Goal: Find specific page/section: Find specific page/section

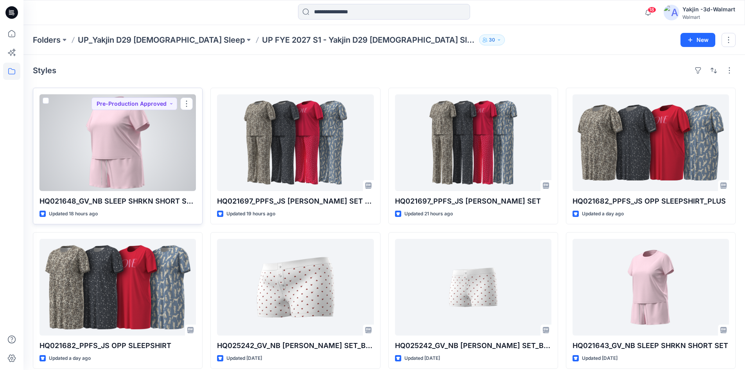
click at [147, 204] on p "HQ021648_GV_NB SLEEP SHRKN SHORT SET PLUS" at bounding box center [117, 201] width 156 height 11
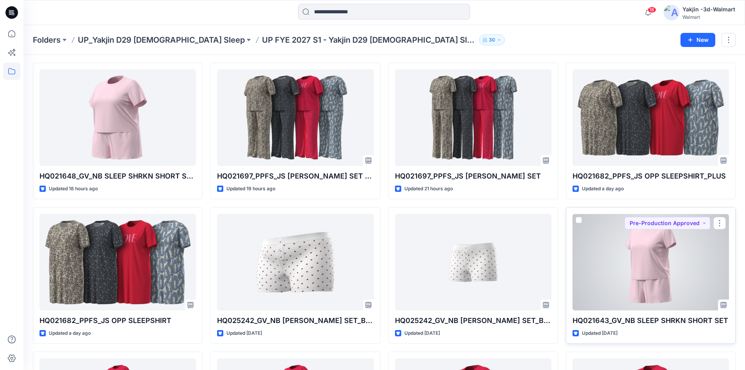
scroll to position [39, 0]
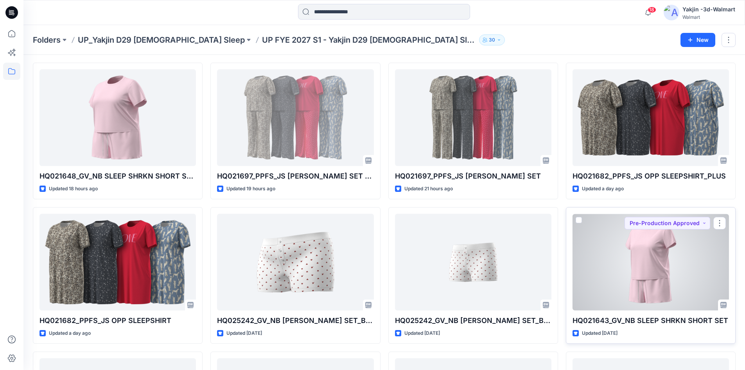
scroll to position [39, 0]
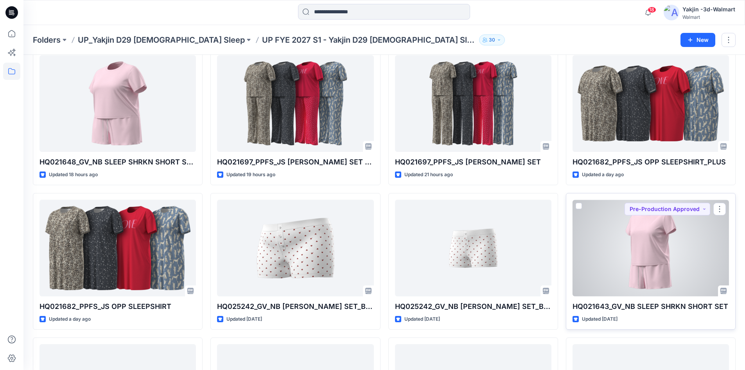
click at [624, 263] on div at bounding box center [650, 247] width 156 height 97
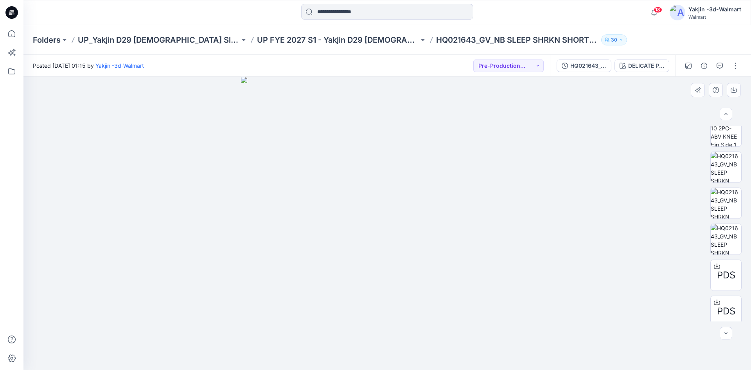
scroll to position [303, 0]
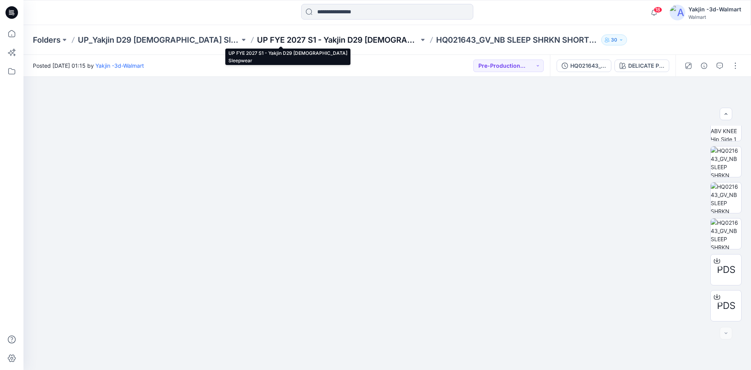
click at [304, 38] on p "UP FYE 2027 S1 - Yakjin D29 [DEMOGRAPHIC_DATA] Sleepwear" at bounding box center [338, 39] width 162 height 11
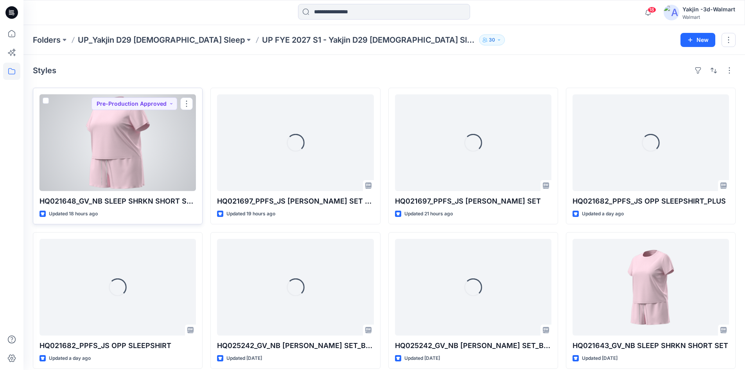
click at [135, 158] on div at bounding box center [117, 142] width 156 height 97
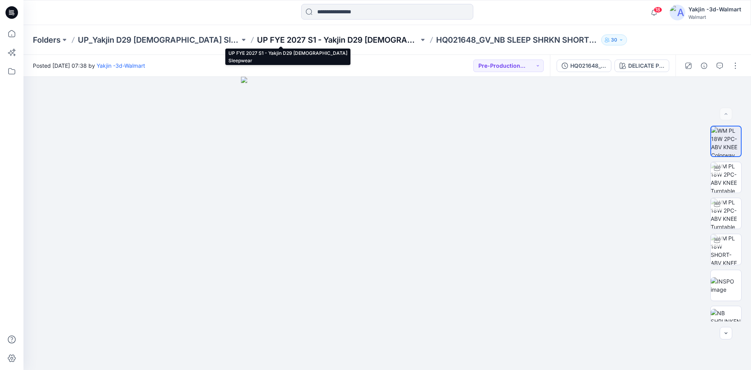
click at [332, 39] on p "UP FYE 2027 S1 - Yakjin D29 [DEMOGRAPHIC_DATA] Sleepwear" at bounding box center [338, 39] width 162 height 11
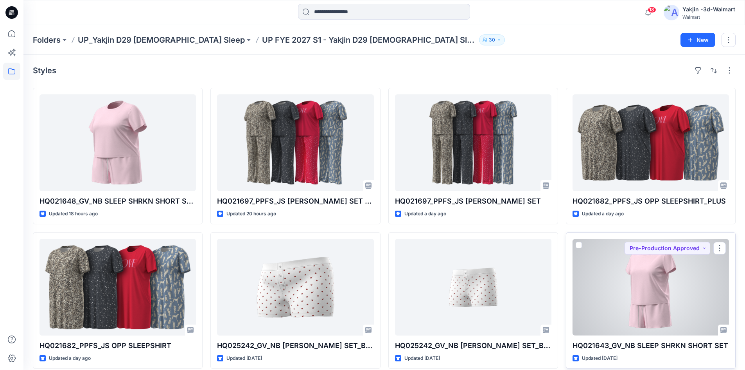
click at [609, 291] on div at bounding box center [650, 287] width 156 height 97
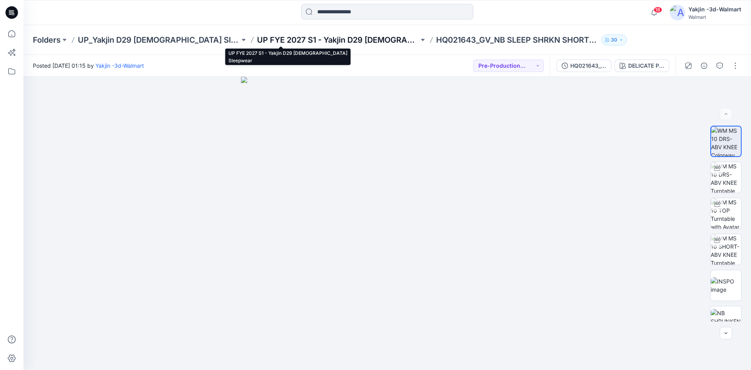
click at [313, 38] on p "UP FYE 2027 S1 - Yakjin D29 [DEMOGRAPHIC_DATA] Sleepwear" at bounding box center [338, 39] width 162 height 11
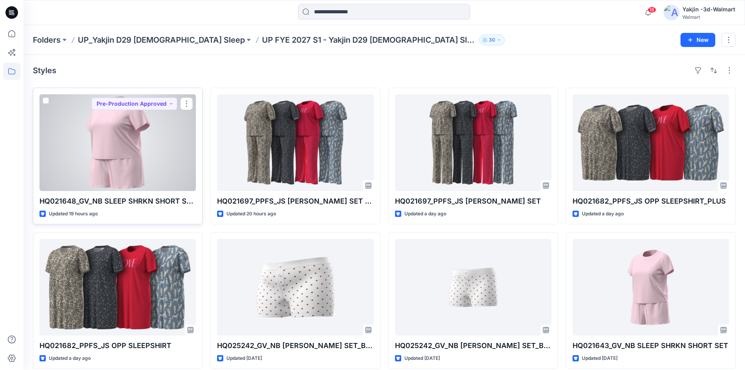
click at [145, 156] on div at bounding box center [117, 142] width 156 height 97
